Goal: Transaction & Acquisition: Purchase product/service

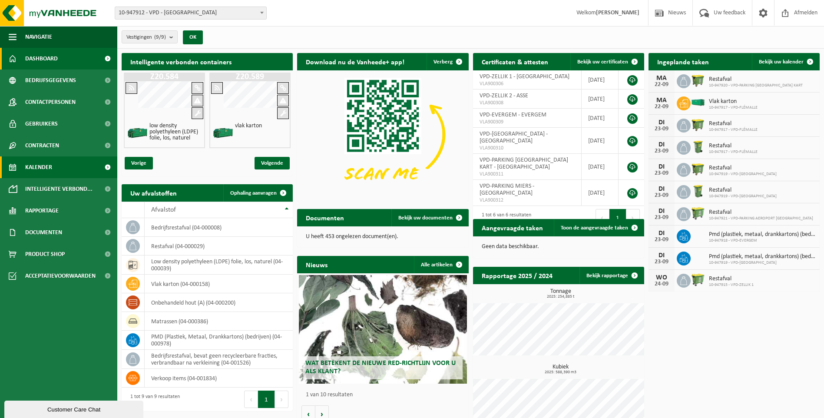
click at [43, 163] on span "Kalender" at bounding box center [38, 167] width 27 height 22
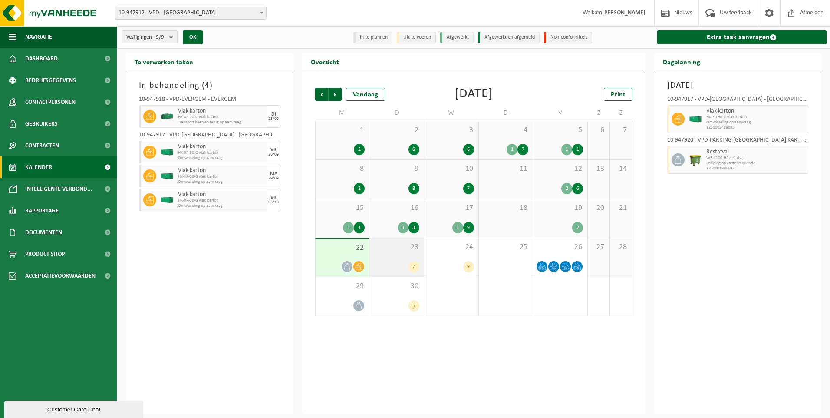
click at [385, 253] on div "23 7" at bounding box center [397, 257] width 54 height 39
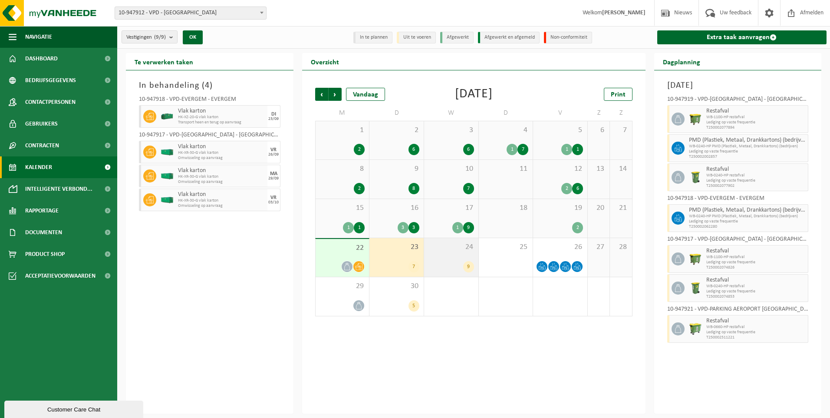
click at [451, 258] on div "24 9" at bounding box center [451, 257] width 54 height 39
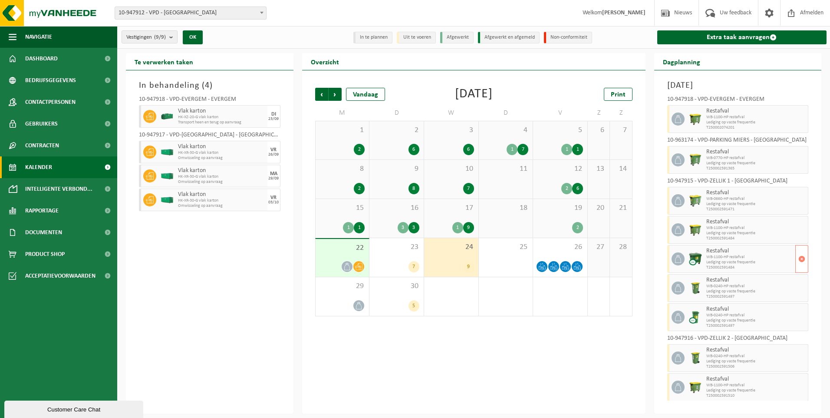
scroll to position [2, 0]
click at [567, 251] on span "26" at bounding box center [561, 247] width 46 height 10
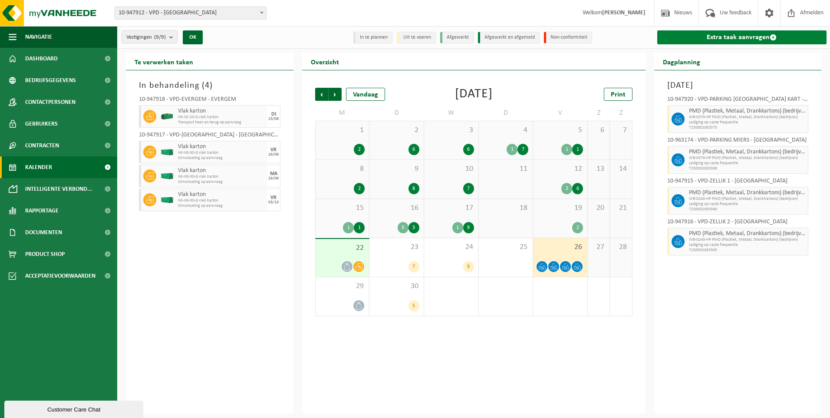
click at [749, 36] on link "Extra taak aanvragen" at bounding box center [743, 37] width 170 height 14
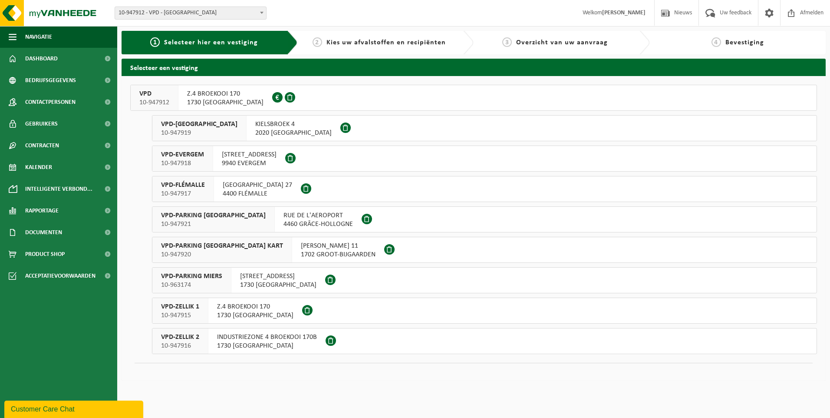
click at [186, 309] on span "VPD-ZELLIK 1" at bounding box center [180, 306] width 38 height 9
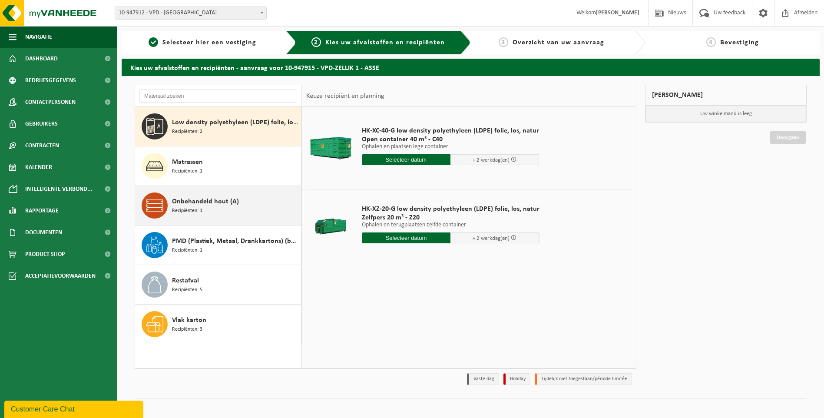
click at [196, 203] on span "Onbehandeld hout (A)" at bounding box center [205, 201] width 67 height 10
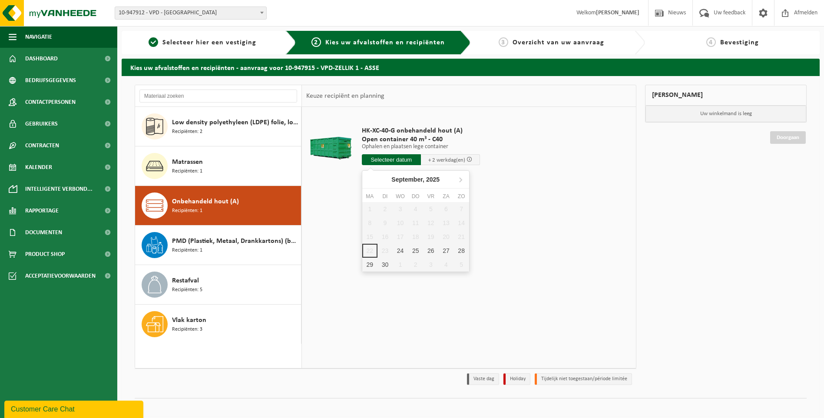
click at [399, 159] on input "text" at bounding box center [391, 159] width 59 height 11
click at [402, 250] on div "24" at bounding box center [400, 251] width 15 height 14
type input "Van 2025-09-24"
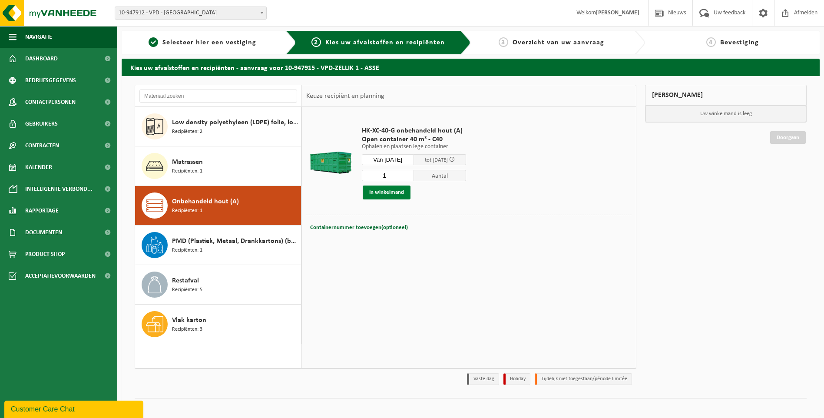
click at [389, 191] on button "In winkelmand" at bounding box center [387, 192] width 48 height 14
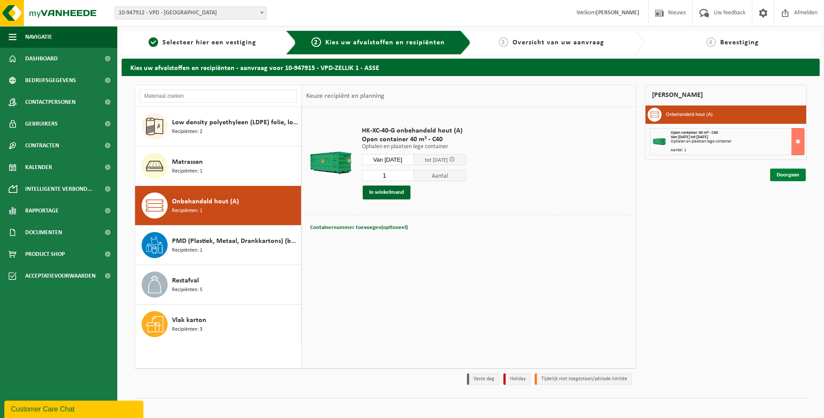
click at [795, 177] on link "Doorgaan" at bounding box center [788, 175] width 36 height 13
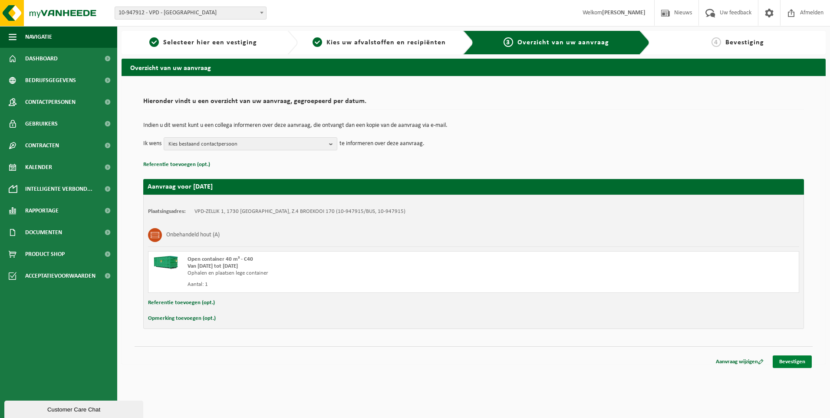
click at [795, 359] on link "Bevestigen" at bounding box center [792, 361] width 39 height 13
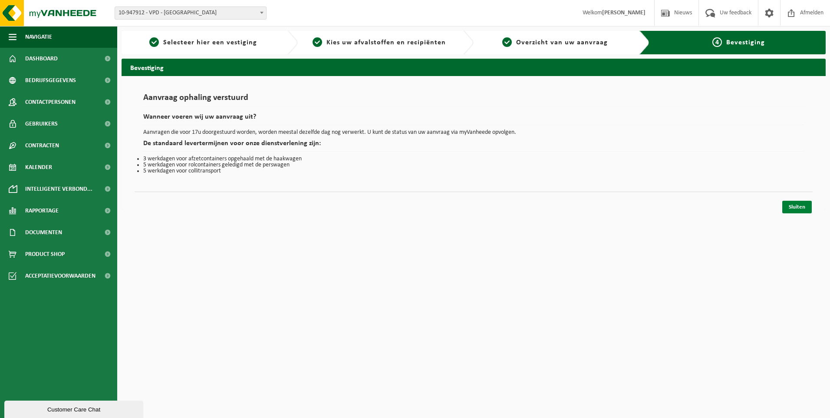
click at [800, 208] on link "Sluiten" at bounding box center [798, 207] width 30 height 13
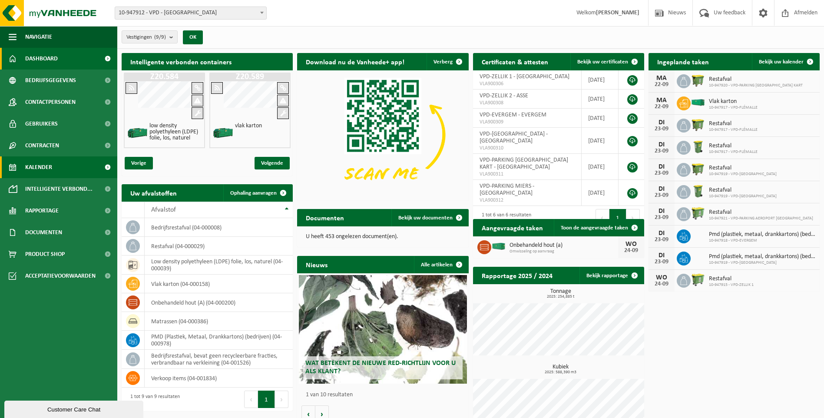
click at [52, 174] on span "Kalender" at bounding box center [38, 167] width 27 height 22
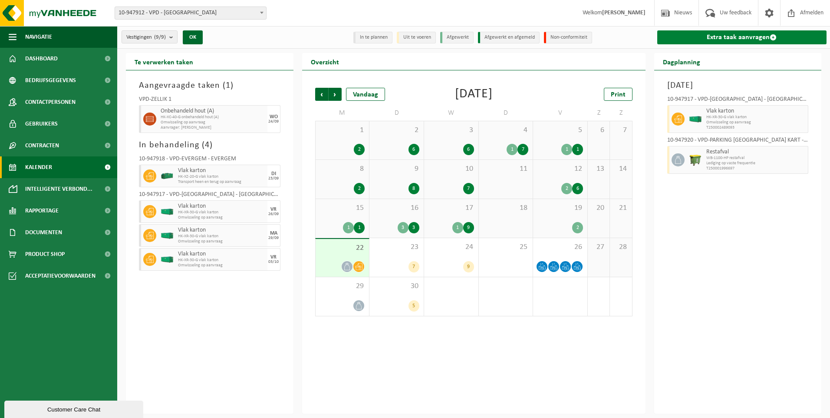
click at [748, 36] on link "Extra taak aanvragen" at bounding box center [743, 37] width 170 height 14
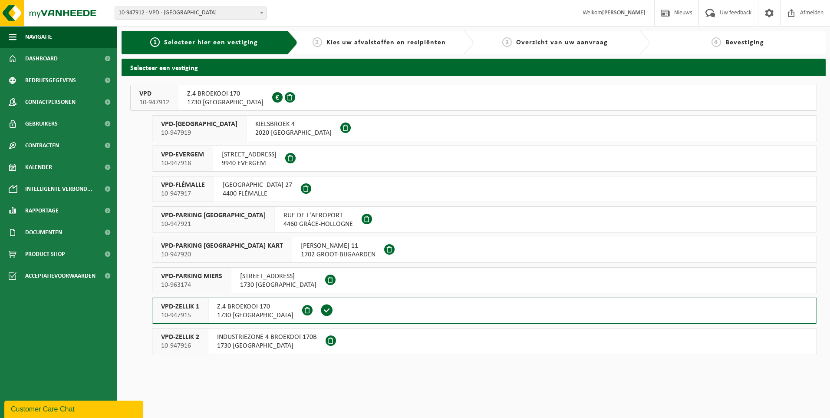
click at [185, 312] on span "10-947915" at bounding box center [180, 315] width 38 height 9
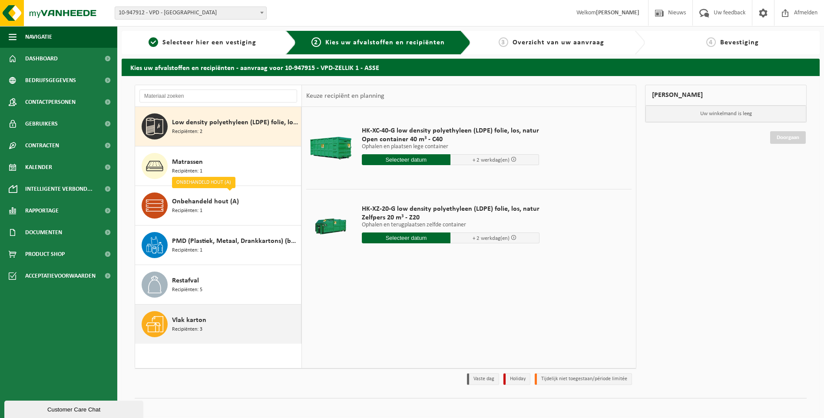
click at [192, 321] on span "Vlak karton" at bounding box center [189, 320] width 34 height 10
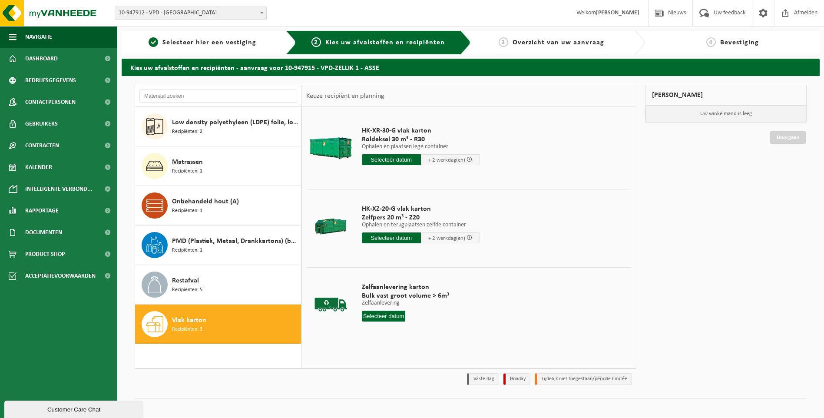
click at [383, 238] on input "text" at bounding box center [391, 237] width 59 height 11
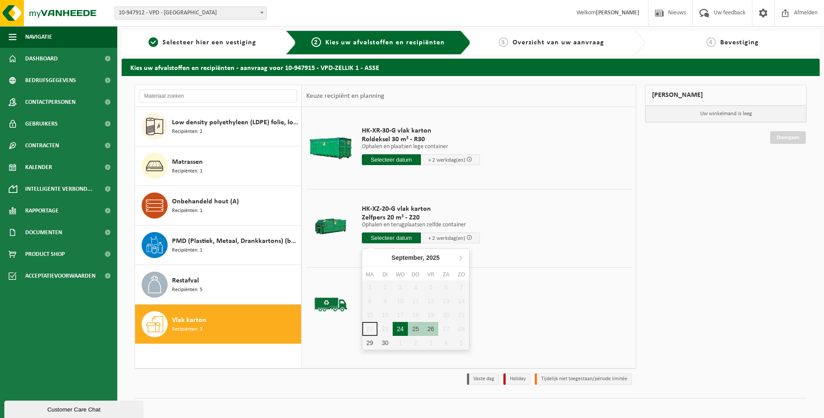
click at [398, 324] on div "24" at bounding box center [400, 329] width 15 height 14
type input "Van 2025-09-24"
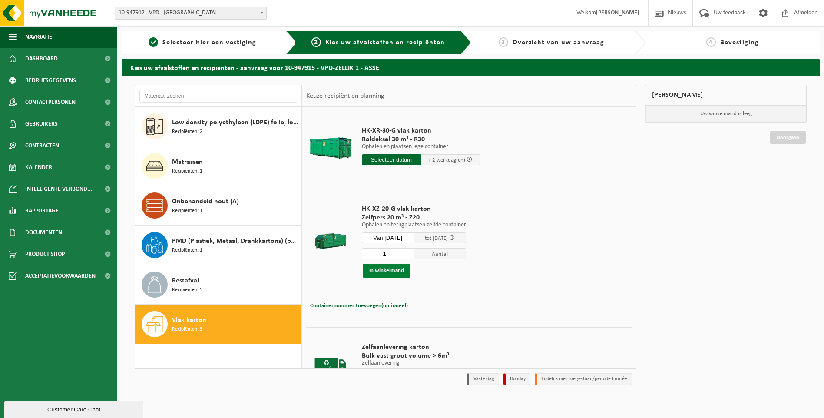
click at [389, 268] on button "In winkelmand" at bounding box center [387, 271] width 48 height 14
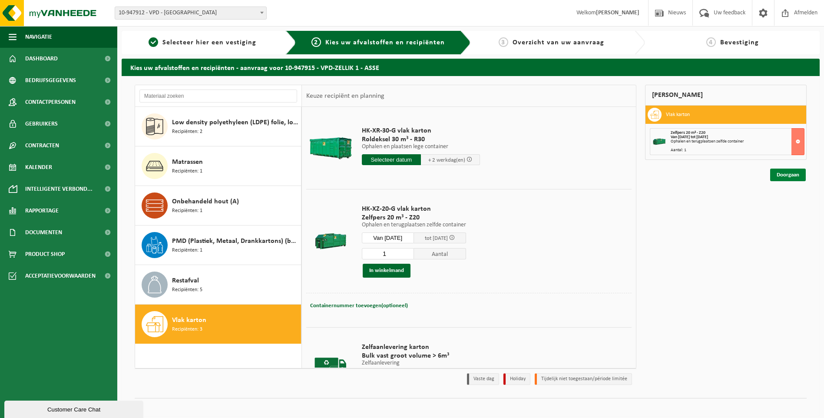
click at [788, 176] on link "Doorgaan" at bounding box center [788, 175] width 36 height 13
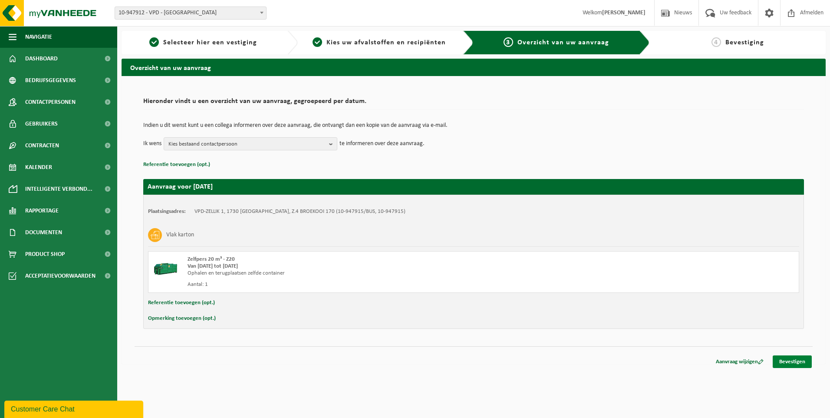
click at [793, 359] on link "Bevestigen" at bounding box center [792, 361] width 39 height 13
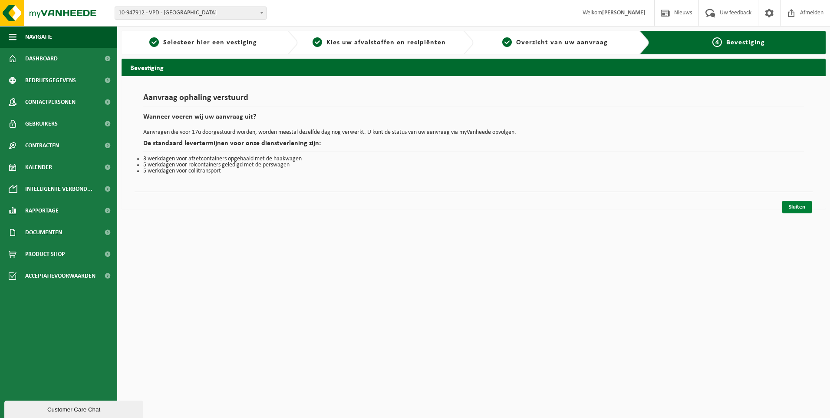
click at [798, 208] on link "Sluiten" at bounding box center [798, 207] width 30 height 13
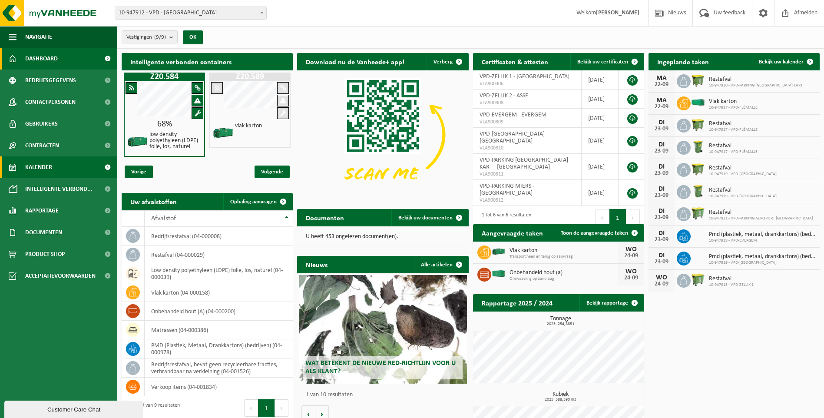
click at [41, 168] on span "Kalender" at bounding box center [38, 167] width 27 height 22
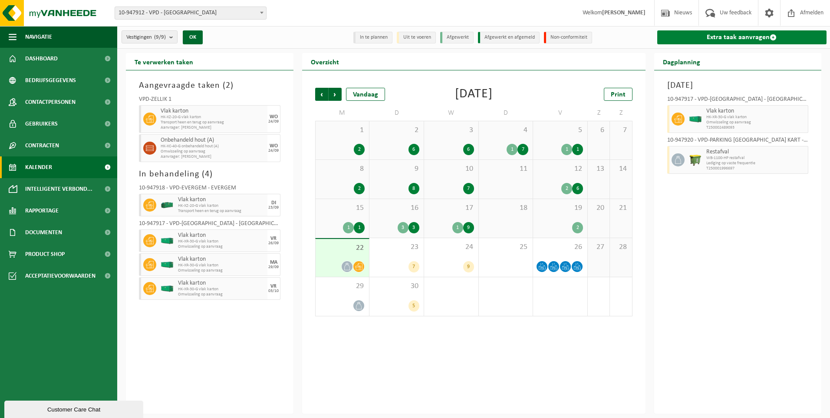
click at [741, 36] on link "Extra taak aanvragen" at bounding box center [743, 37] width 170 height 14
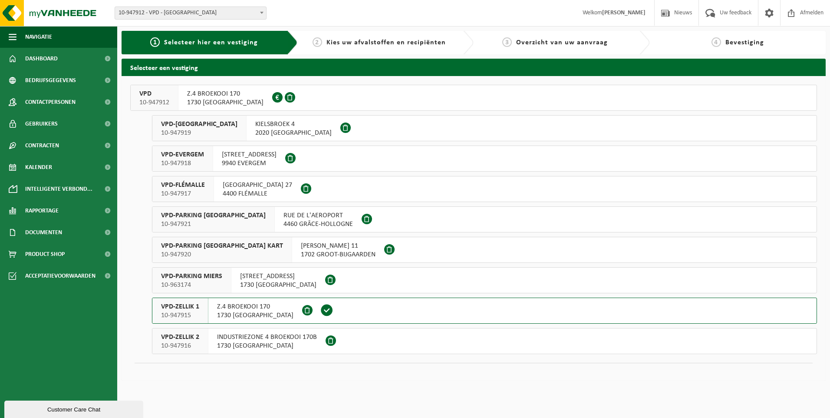
click at [178, 304] on span "VPD-ZELLIK 1" at bounding box center [180, 306] width 38 height 9
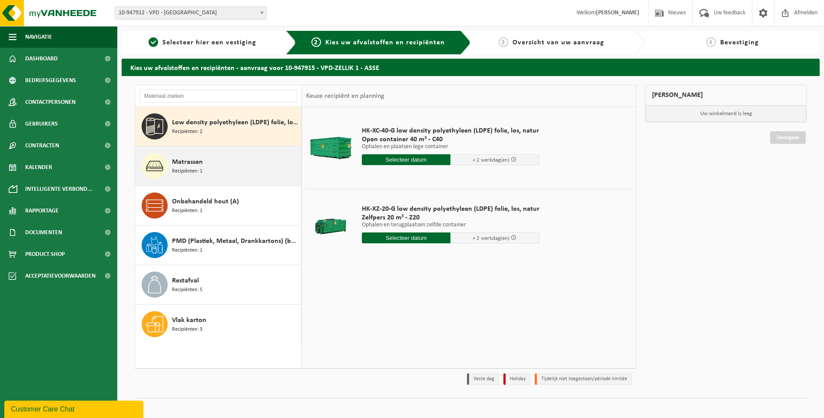
click at [198, 161] on span "Matrassen" at bounding box center [187, 162] width 31 height 10
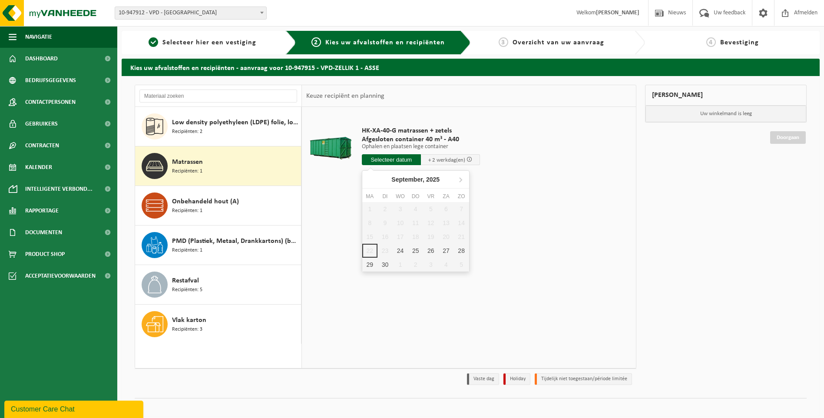
click at [399, 158] on input "text" at bounding box center [391, 159] width 59 height 11
click at [400, 248] on div "24" at bounding box center [400, 251] width 15 height 14
type input "Van 2025-09-24"
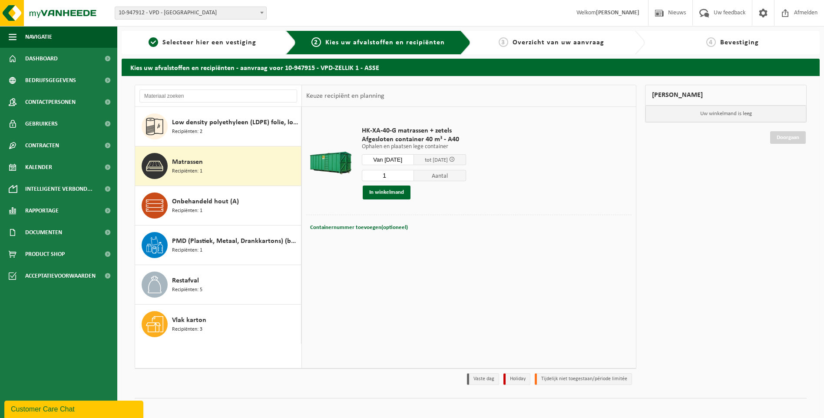
click at [415, 225] on div "Containernummer toevoegen(optioneel) Annuleren" at bounding box center [468, 228] width 321 height 12
click at [389, 226] on span "Containernummer toevoegen(optioneel)" at bounding box center [359, 228] width 98 height 6
type input "A40-012"
click at [396, 193] on button "In winkelmand" at bounding box center [387, 192] width 48 height 14
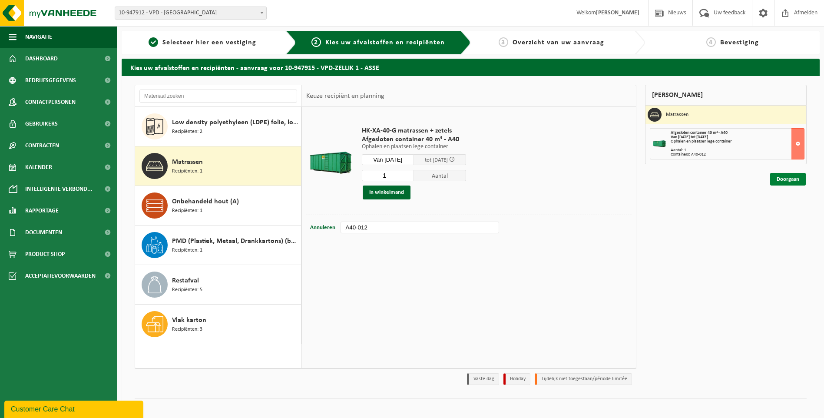
click at [784, 178] on link "Doorgaan" at bounding box center [788, 179] width 36 height 13
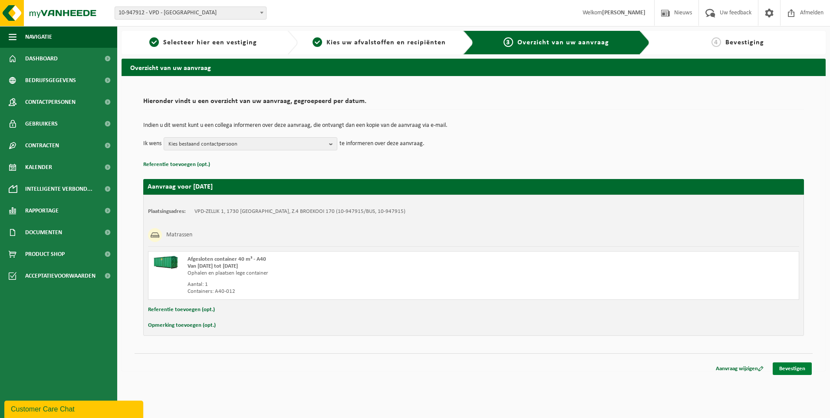
click at [796, 369] on link "Bevestigen" at bounding box center [792, 368] width 39 height 13
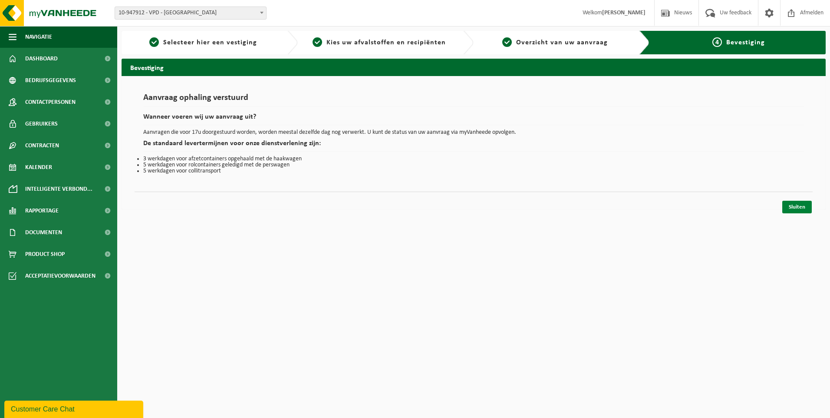
click at [800, 208] on link "Sluiten" at bounding box center [798, 207] width 30 height 13
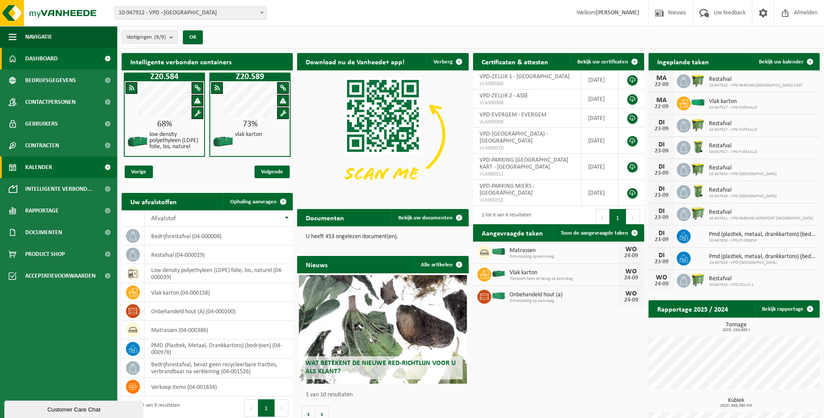
click at [50, 168] on span "Kalender" at bounding box center [38, 167] width 27 height 22
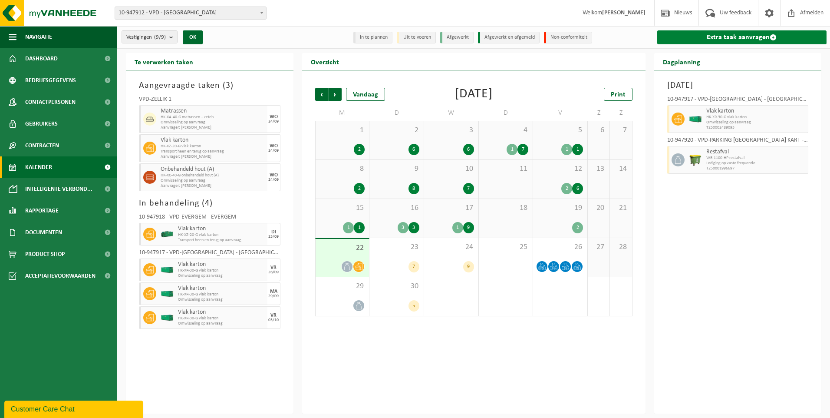
click at [747, 34] on link "Extra taak aanvragen" at bounding box center [743, 37] width 170 height 14
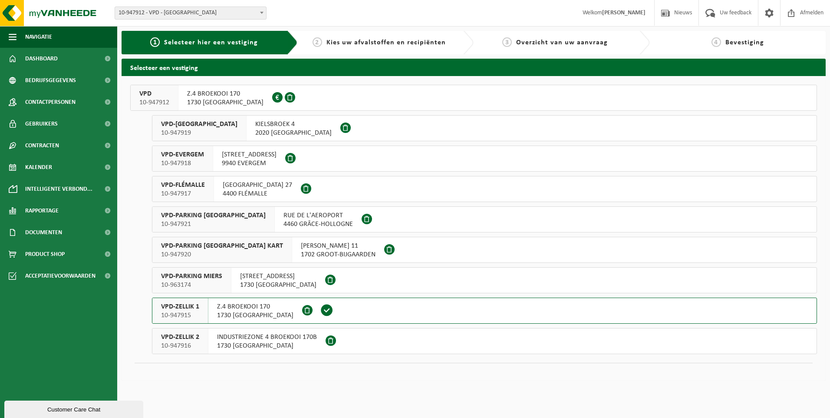
click at [172, 309] on span "VPD-ZELLIK 1" at bounding box center [180, 306] width 38 height 9
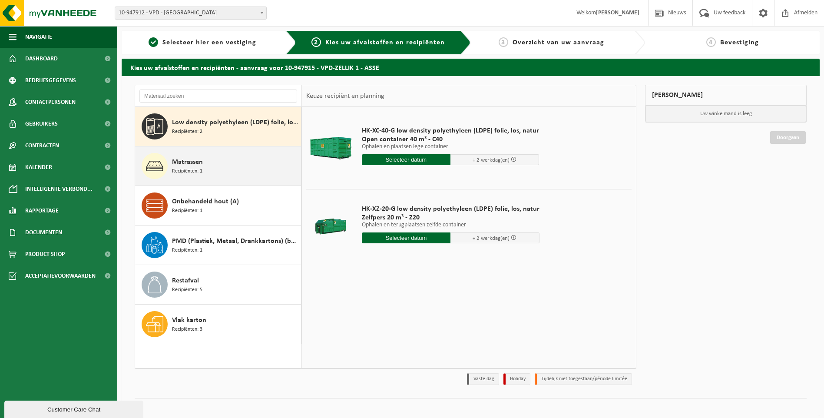
click at [190, 163] on span "Matrassen" at bounding box center [187, 162] width 31 height 10
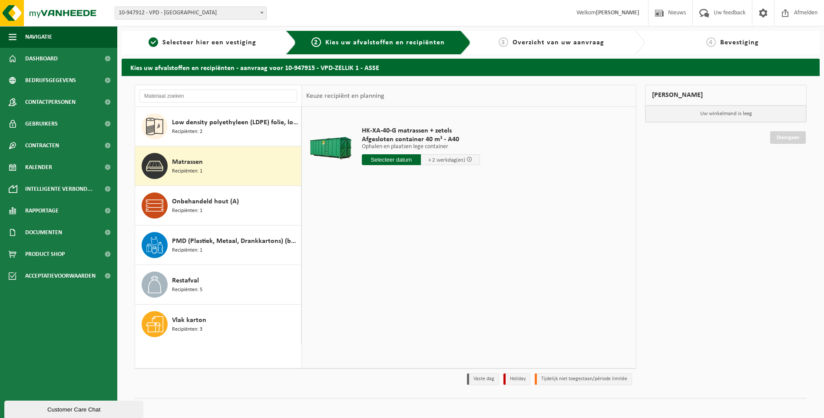
click at [406, 160] on input "text" at bounding box center [391, 159] width 59 height 11
click at [399, 251] on div "24" at bounding box center [400, 251] width 15 height 14
type input "Van 2025-09-24"
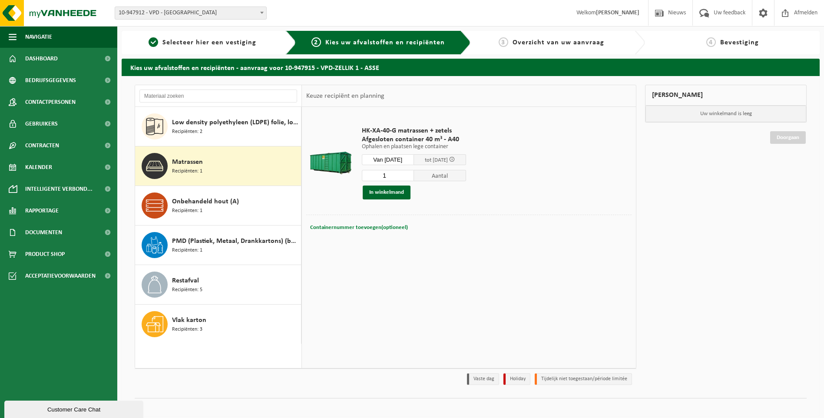
click at [394, 226] on span "Containernummer toevoegen(optioneel)" at bounding box center [359, 228] width 98 height 6
type input "R30-074 zetels"
click at [390, 190] on button "In winkelmand" at bounding box center [387, 192] width 48 height 14
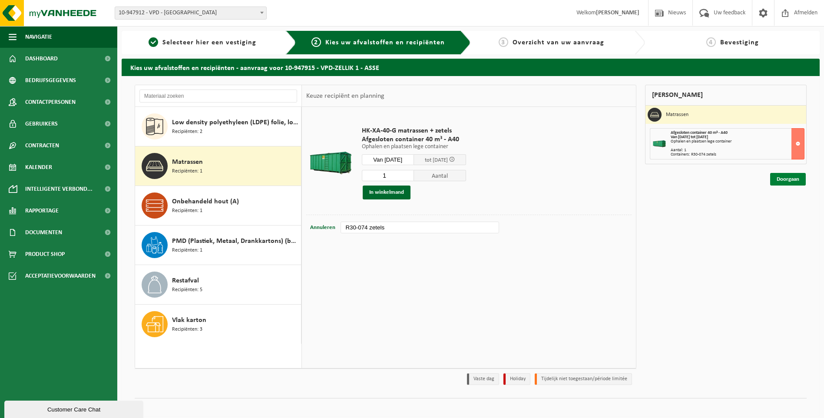
click at [794, 180] on link "Doorgaan" at bounding box center [788, 179] width 36 height 13
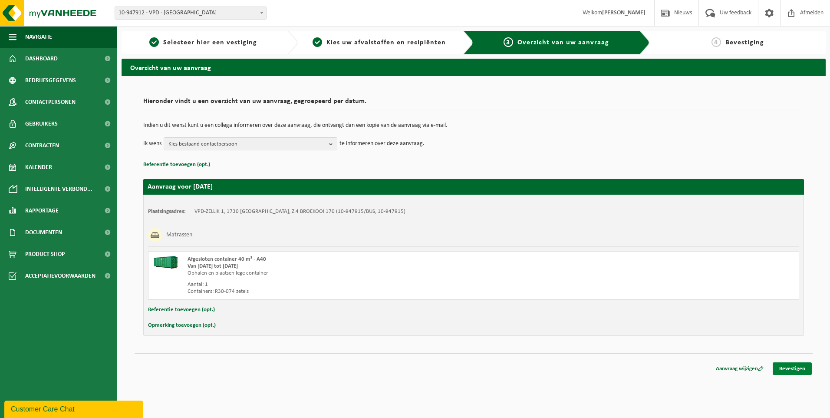
click at [793, 370] on link "Bevestigen" at bounding box center [792, 368] width 39 height 13
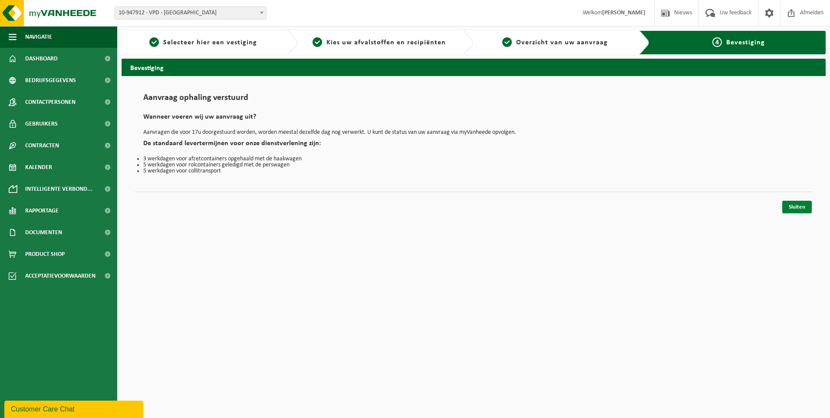
click at [803, 207] on link "Sluiten" at bounding box center [798, 207] width 30 height 13
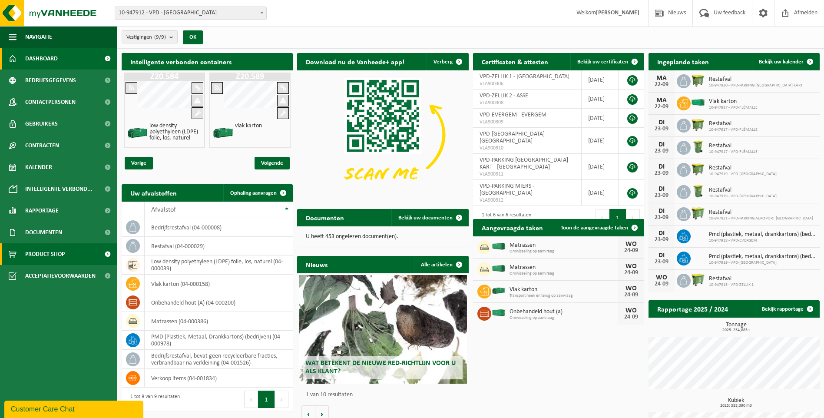
click at [41, 250] on span "Product Shop" at bounding box center [45, 254] width 40 height 22
click at [61, 252] on span "Product Shop" at bounding box center [45, 254] width 40 height 22
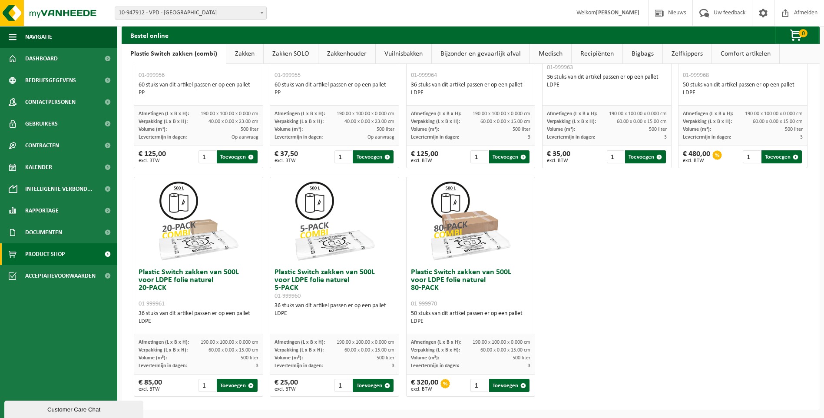
scroll to position [397, 0]
click at [505, 385] on button "Toevoegen" at bounding box center [509, 384] width 40 height 13
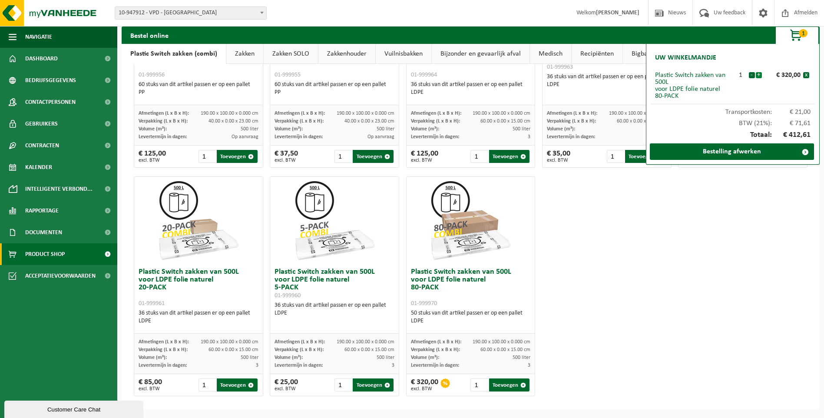
click at [760, 75] on button "+" at bounding box center [759, 75] width 6 height 6
click at [738, 151] on link "Bestelling afwerken" at bounding box center [732, 151] width 164 height 17
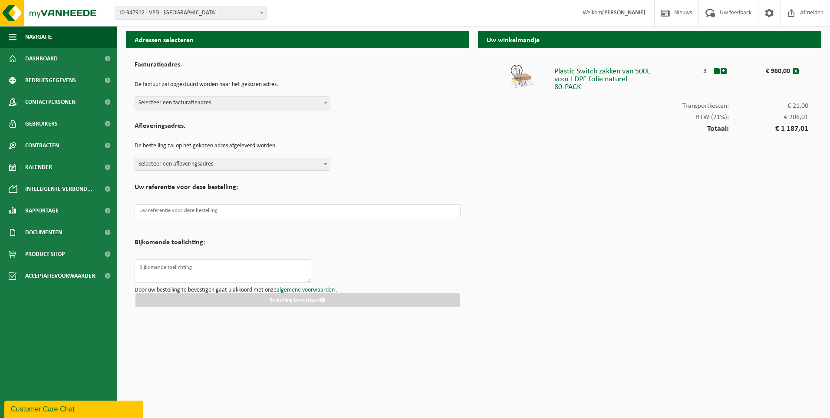
click at [328, 100] on span at bounding box center [325, 102] width 9 height 11
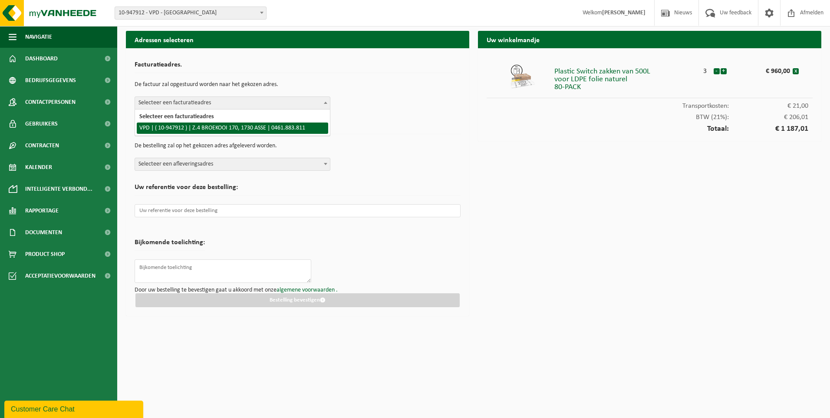
select select "142411"
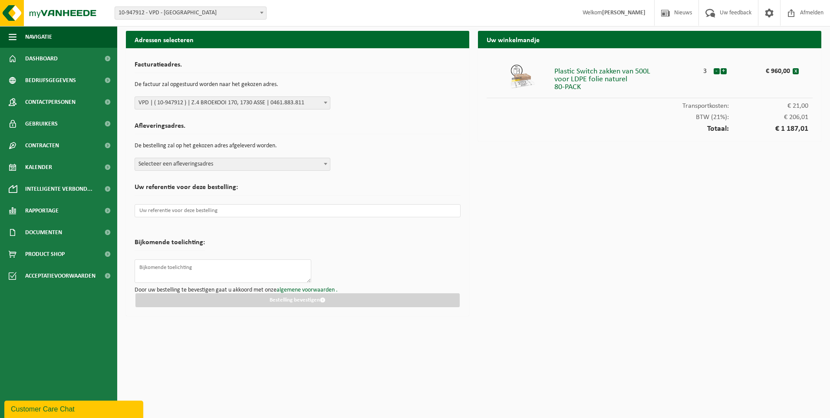
click at [326, 162] on span at bounding box center [325, 163] width 9 height 11
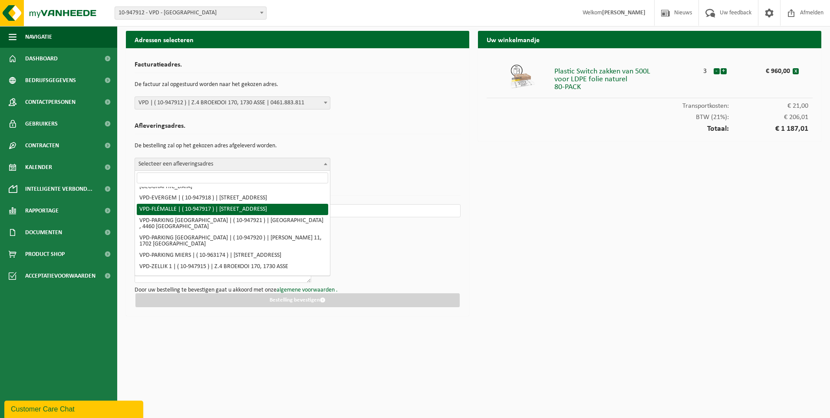
scroll to position [56, 0]
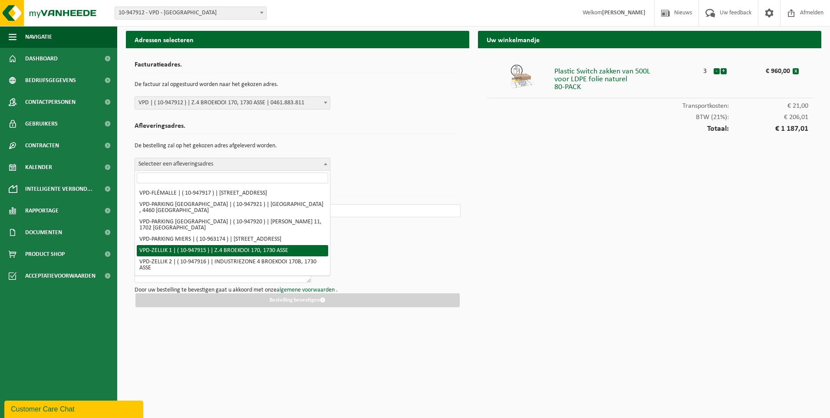
select select "142413"
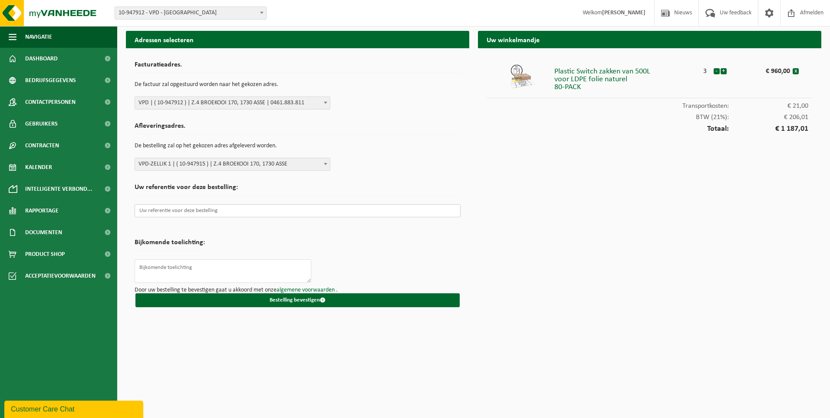
click at [386, 207] on input "text" at bounding box center [298, 210] width 326 height 13
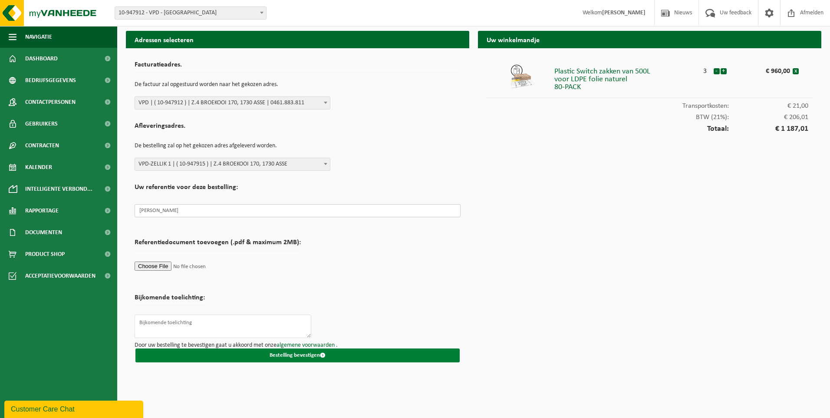
type input "Vasile Pop"
click at [318, 356] on button "Bestelling bevestigen" at bounding box center [298, 355] width 324 height 14
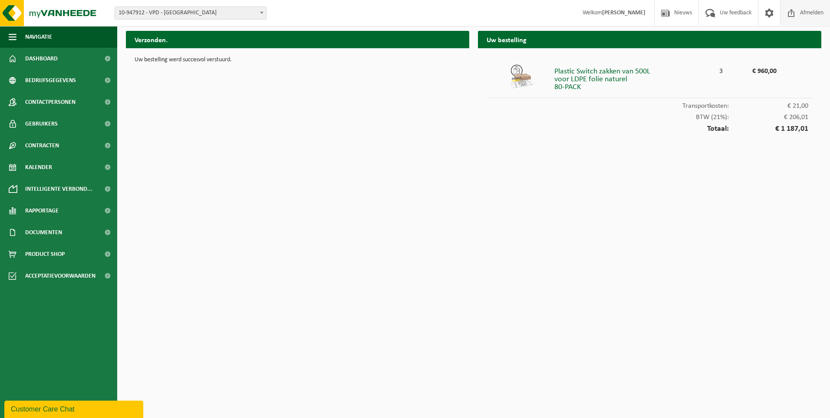
click at [807, 13] on span "Afmelden" at bounding box center [812, 13] width 28 height 26
